Goal: Task Accomplishment & Management: Use online tool/utility

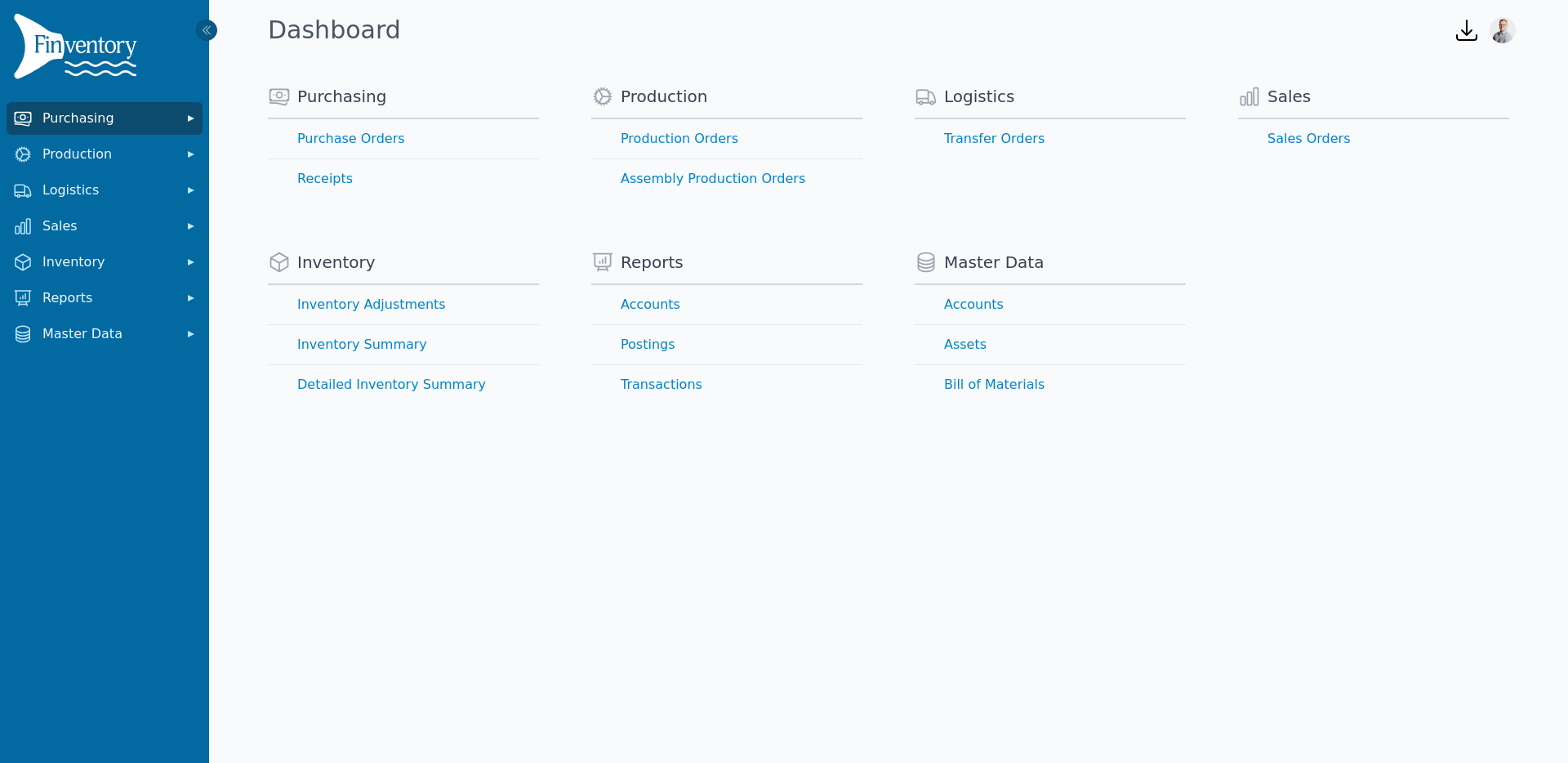
click at [90, 119] on span "Purchasing" at bounding box center [107, 118] width 130 height 20
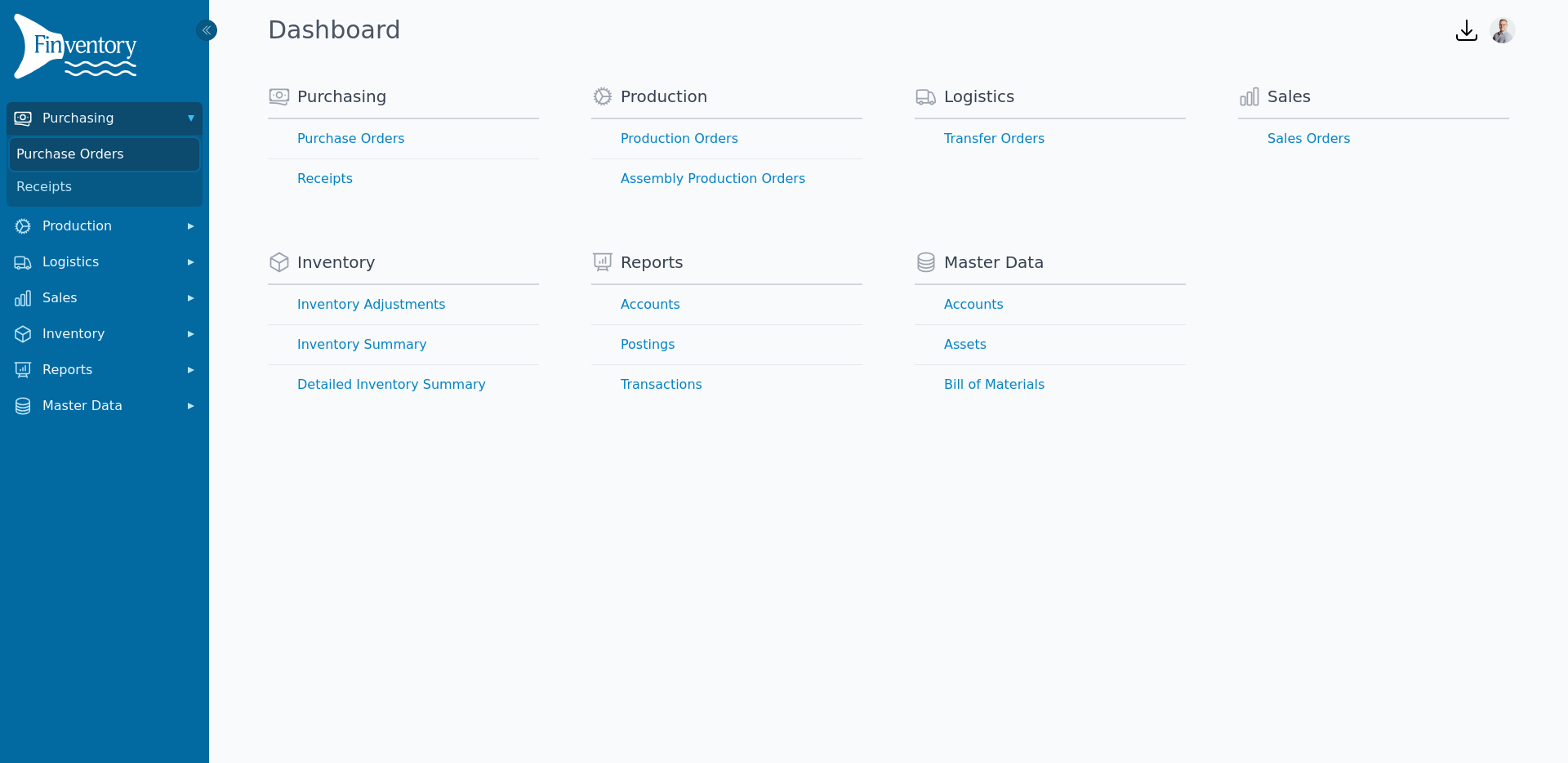
click at [106, 142] on link "Purchase Orders" at bounding box center [104, 155] width 189 height 33
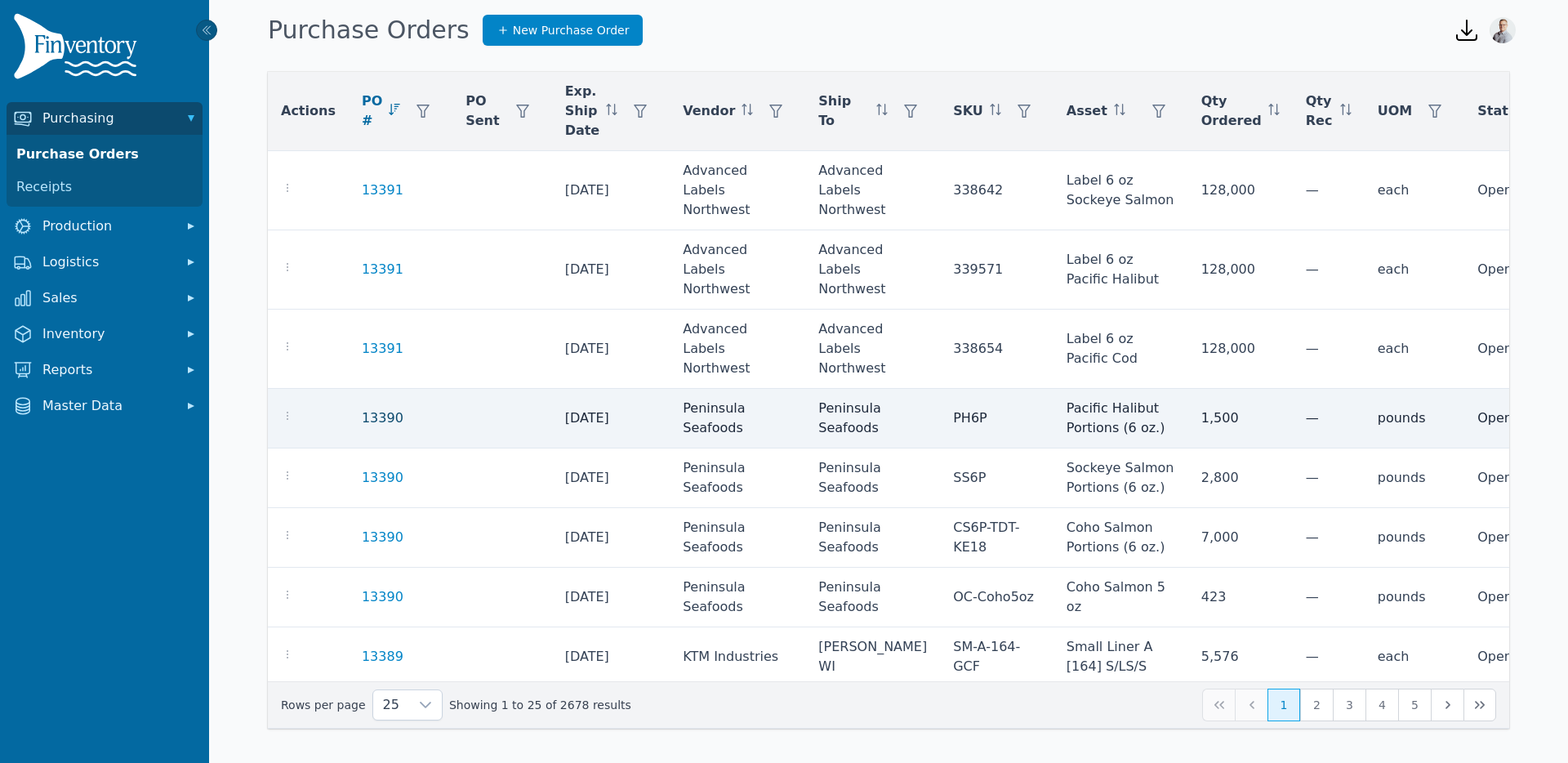
click at [378, 423] on link "13390" at bounding box center [383, 418] width 41 height 20
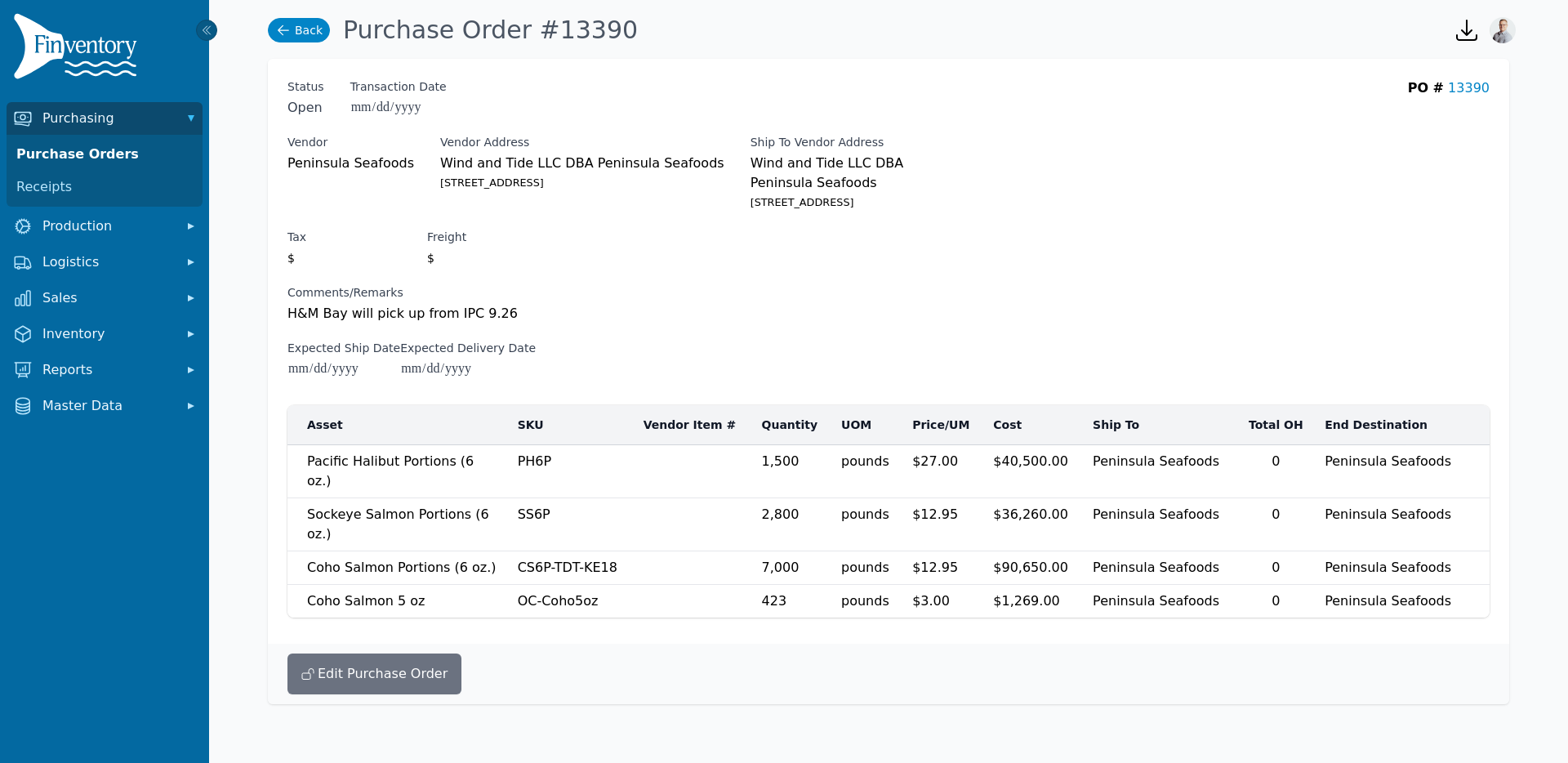
click at [296, 38] on link "Back" at bounding box center [299, 30] width 62 height 24
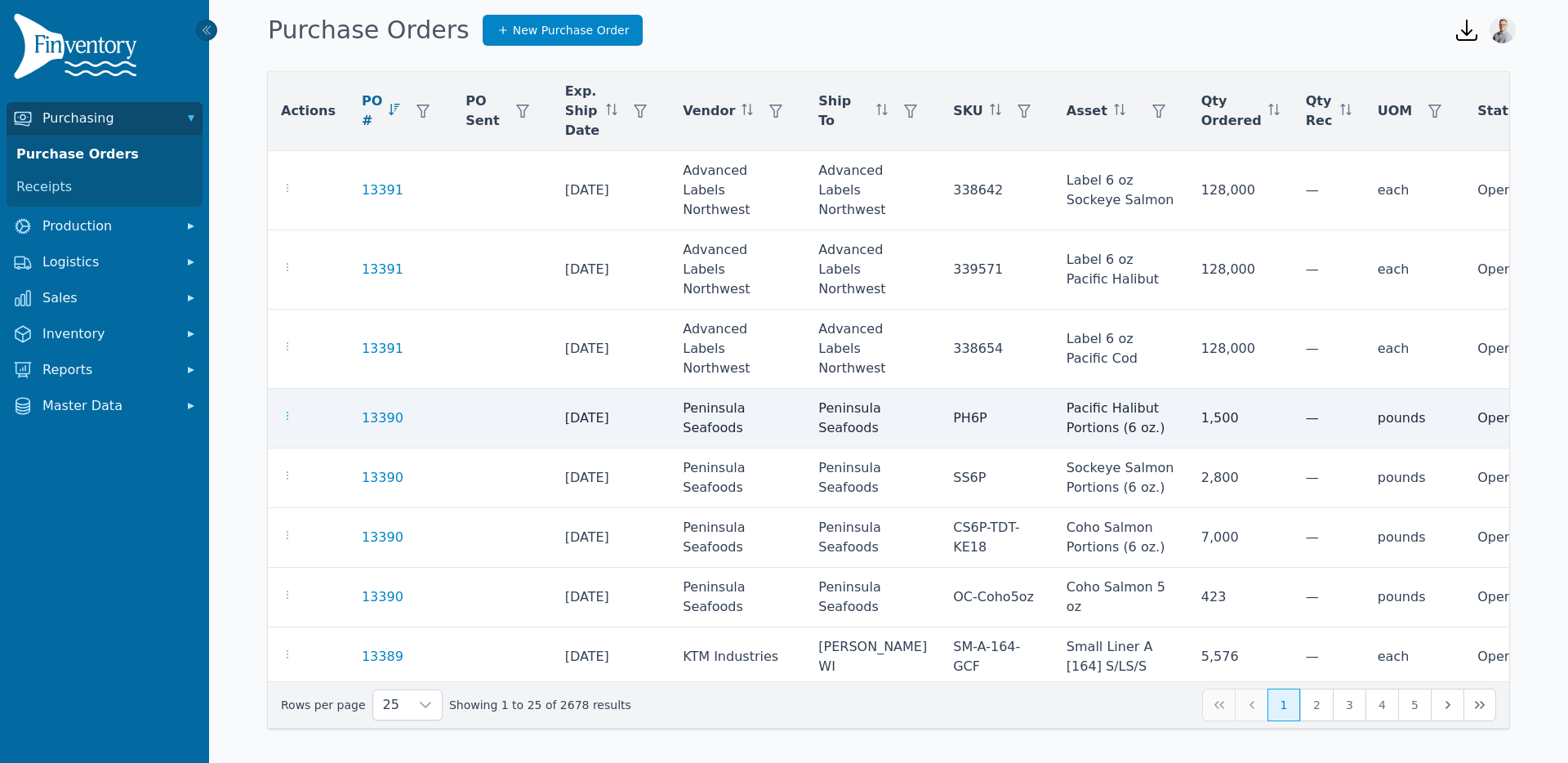
click at [287, 420] on icon "button" at bounding box center [288, 416] width 2 height 8
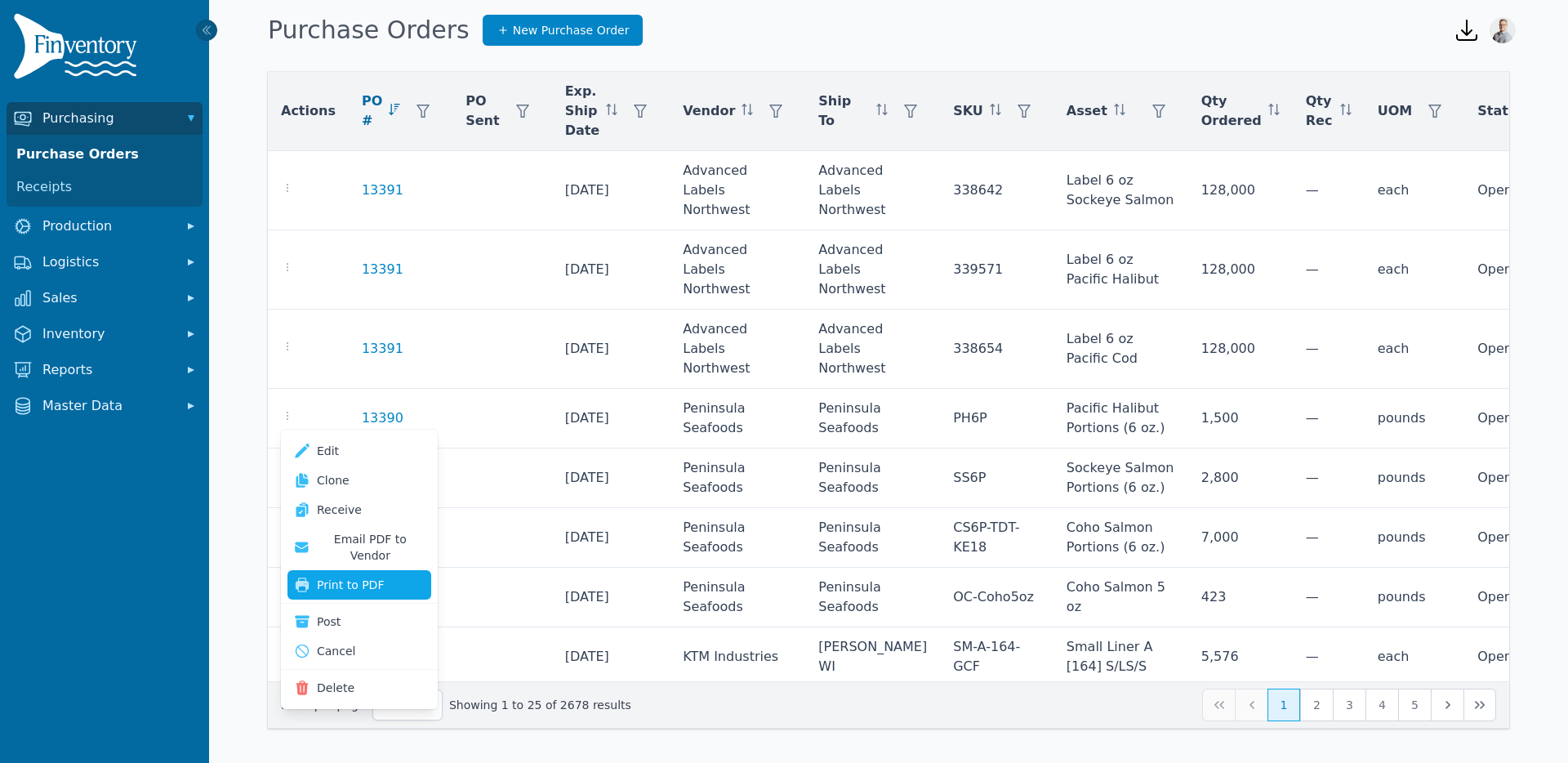
click at [343, 570] on button "Print to PDF" at bounding box center [359, 585] width 143 height 29
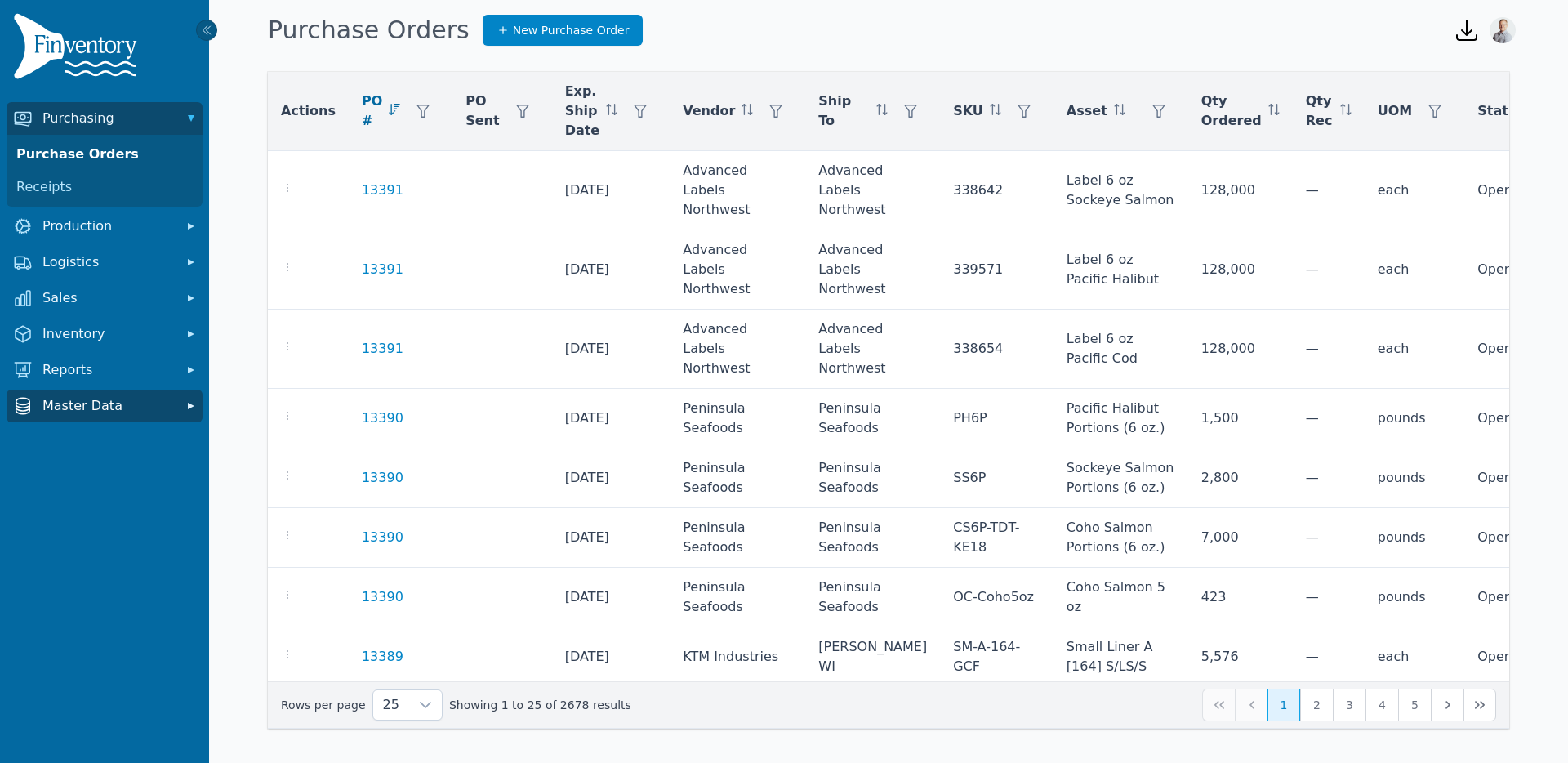
click at [54, 410] on span "Master Data" at bounding box center [107, 406] width 130 height 20
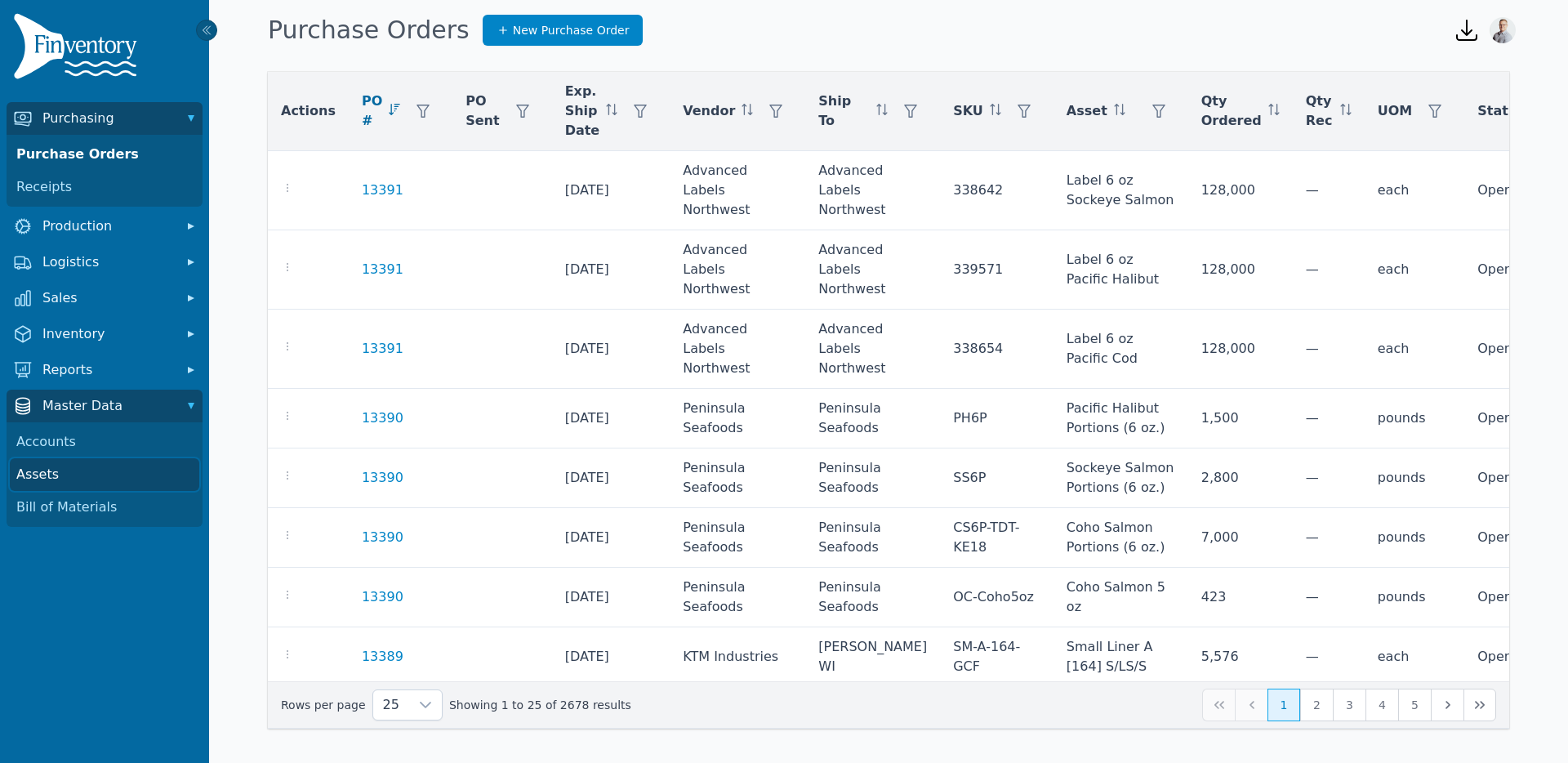
click at [30, 472] on link "Assets" at bounding box center [104, 474] width 189 height 33
